Goal: Information Seeking & Learning: Learn about a topic

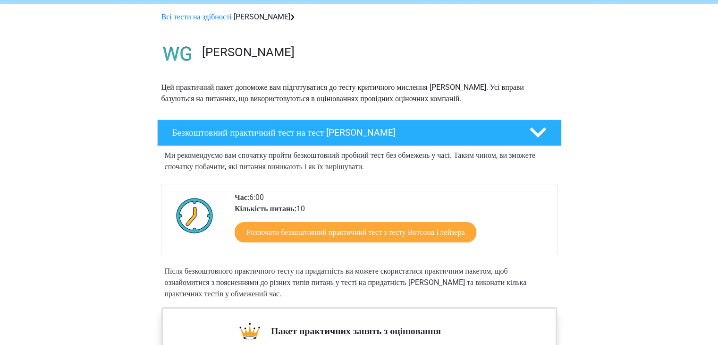
scroll to position [94, 0]
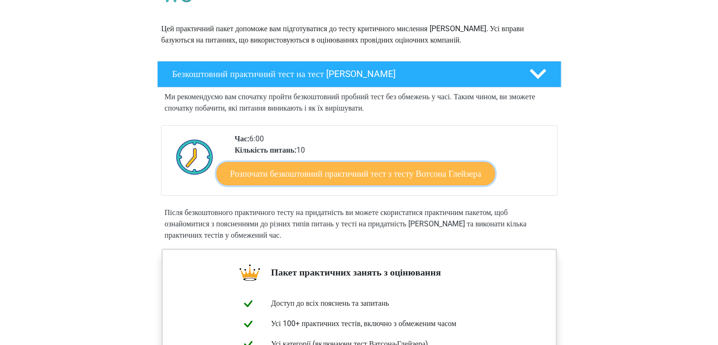
click at [371, 175] on font "Розпочати безкоштовний практичний тест з тесту Вотсона Глейзера" at bounding box center [355, 173] width 251 height 10
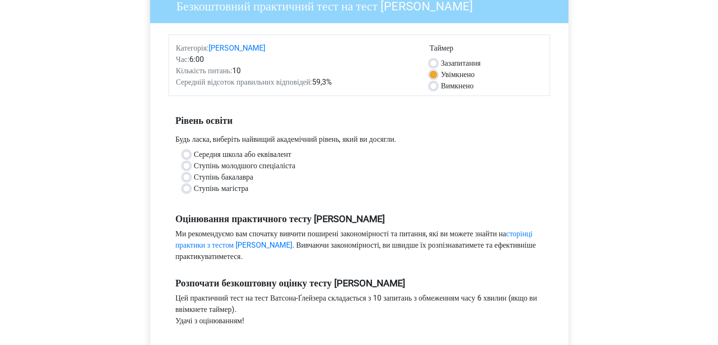
scroll to position [94, 0]
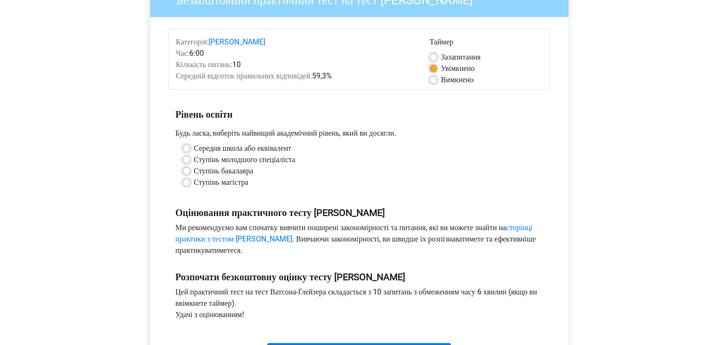
click at [237, 183] on font "Ступінь магістра" at bounding box center [221, 181] width 55 height 9
click at [190, 183] on input "Ступінь магістра" at bounding box center [187, 181] width 8 height 9
radio input "true"
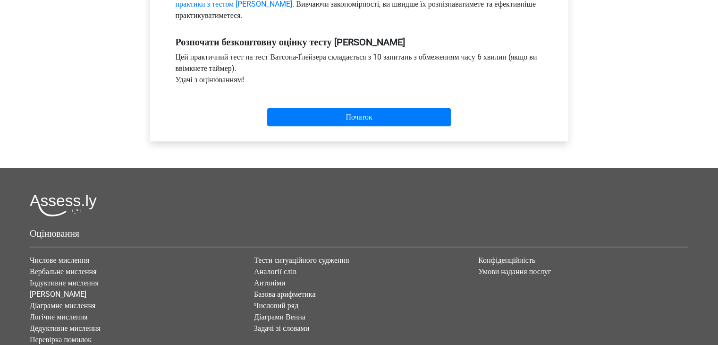
scroll to position [330, 0]
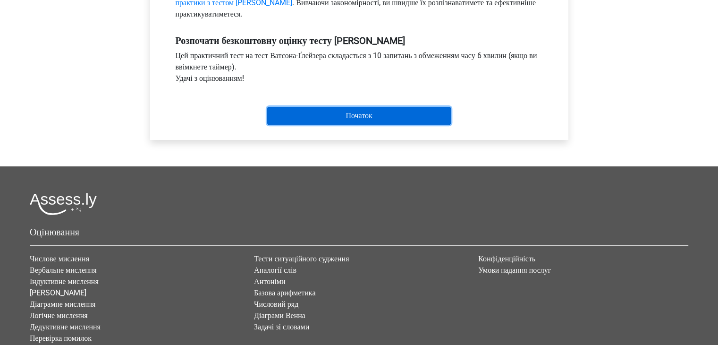
click at [328, 118] on input "Початок" at bounding box center [359, 116] width 184 height 18
